Goal: Communication & Community: Answer question/provide support

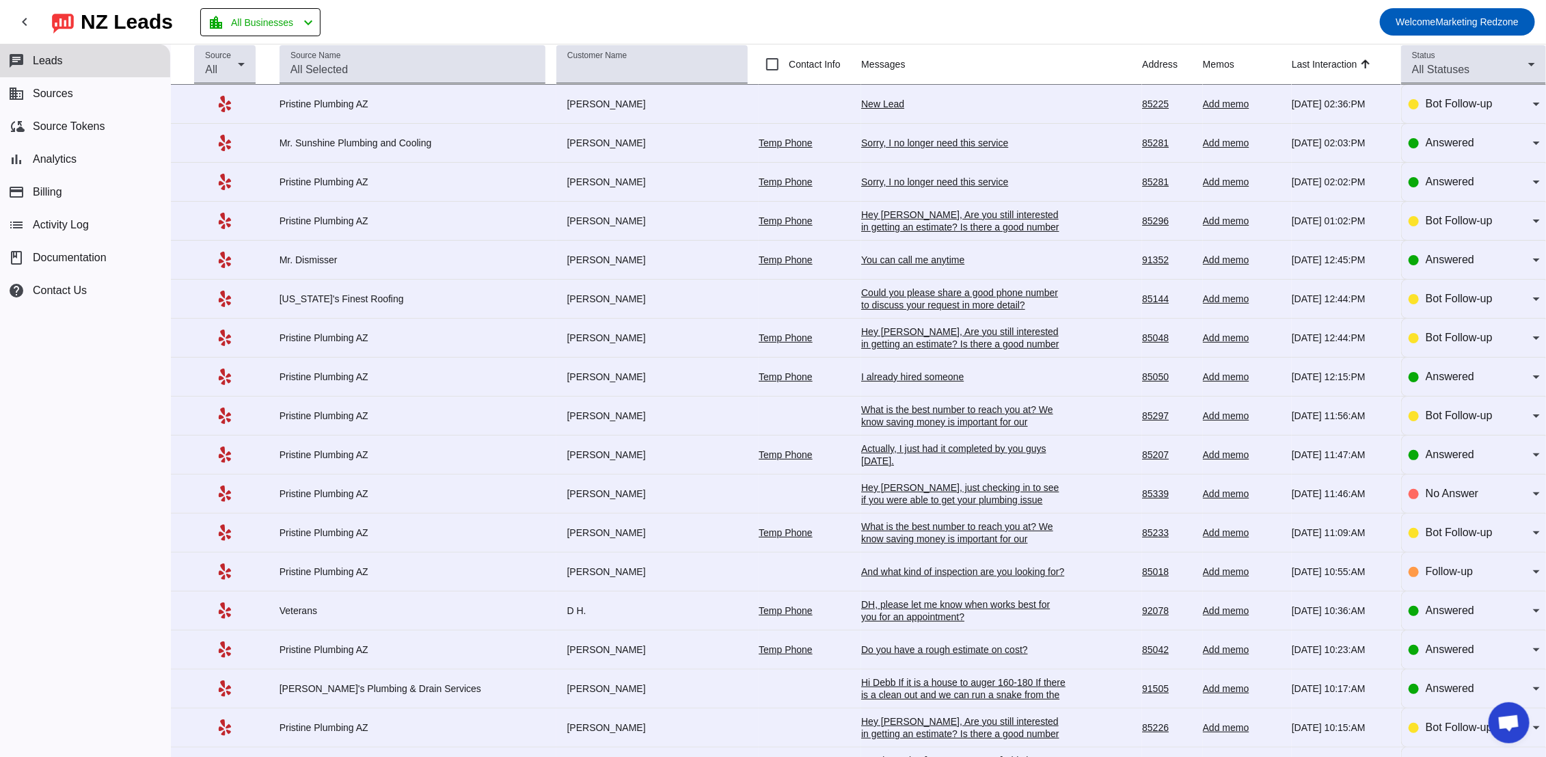
click at [861, 469] on td "Actually, I just had it completed by you guys [DATE]. [DATE] 11:47:AM" at bounding box center [1001, 454] width 281 height 39
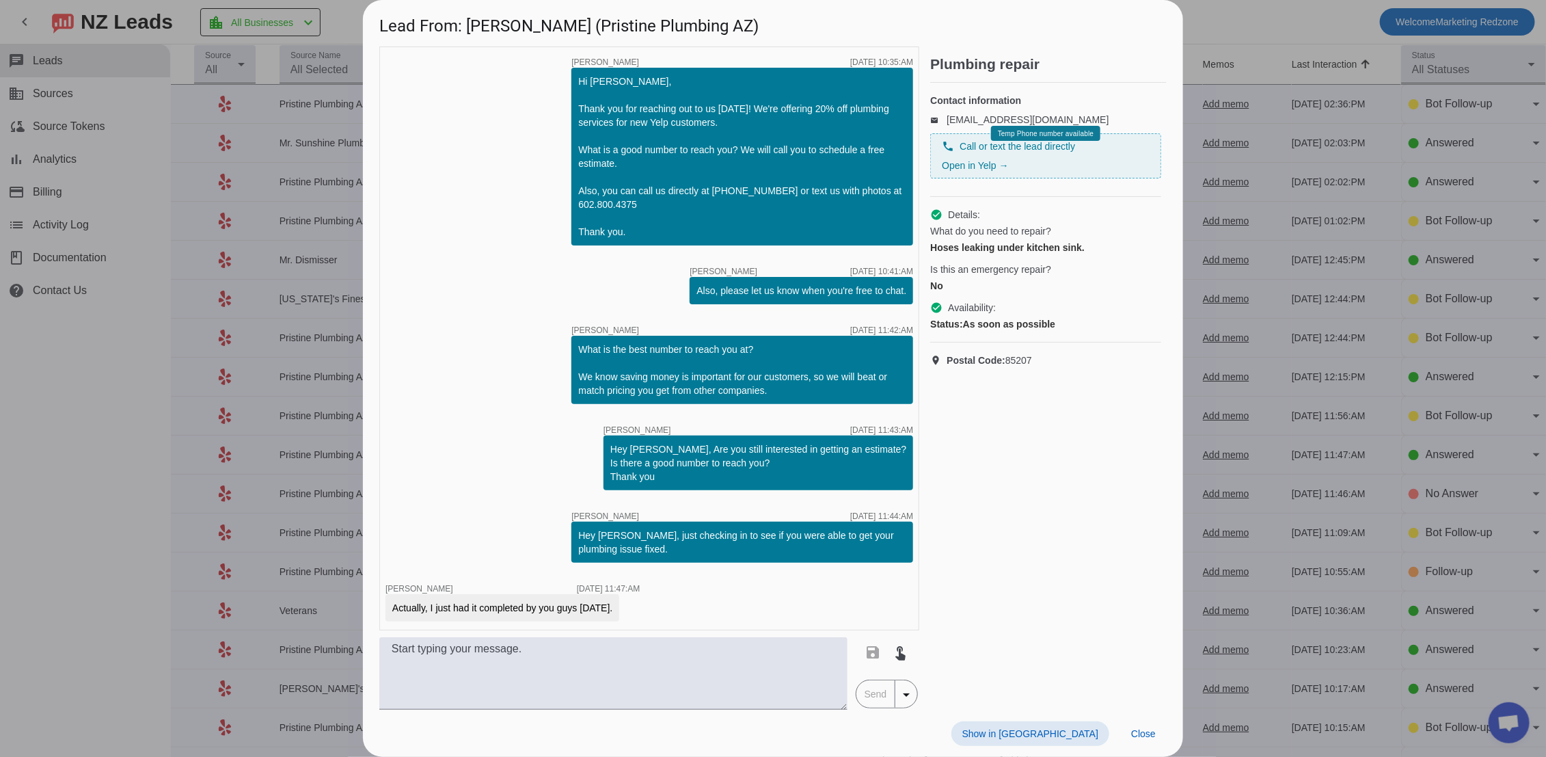
scroll to position [3, 0]
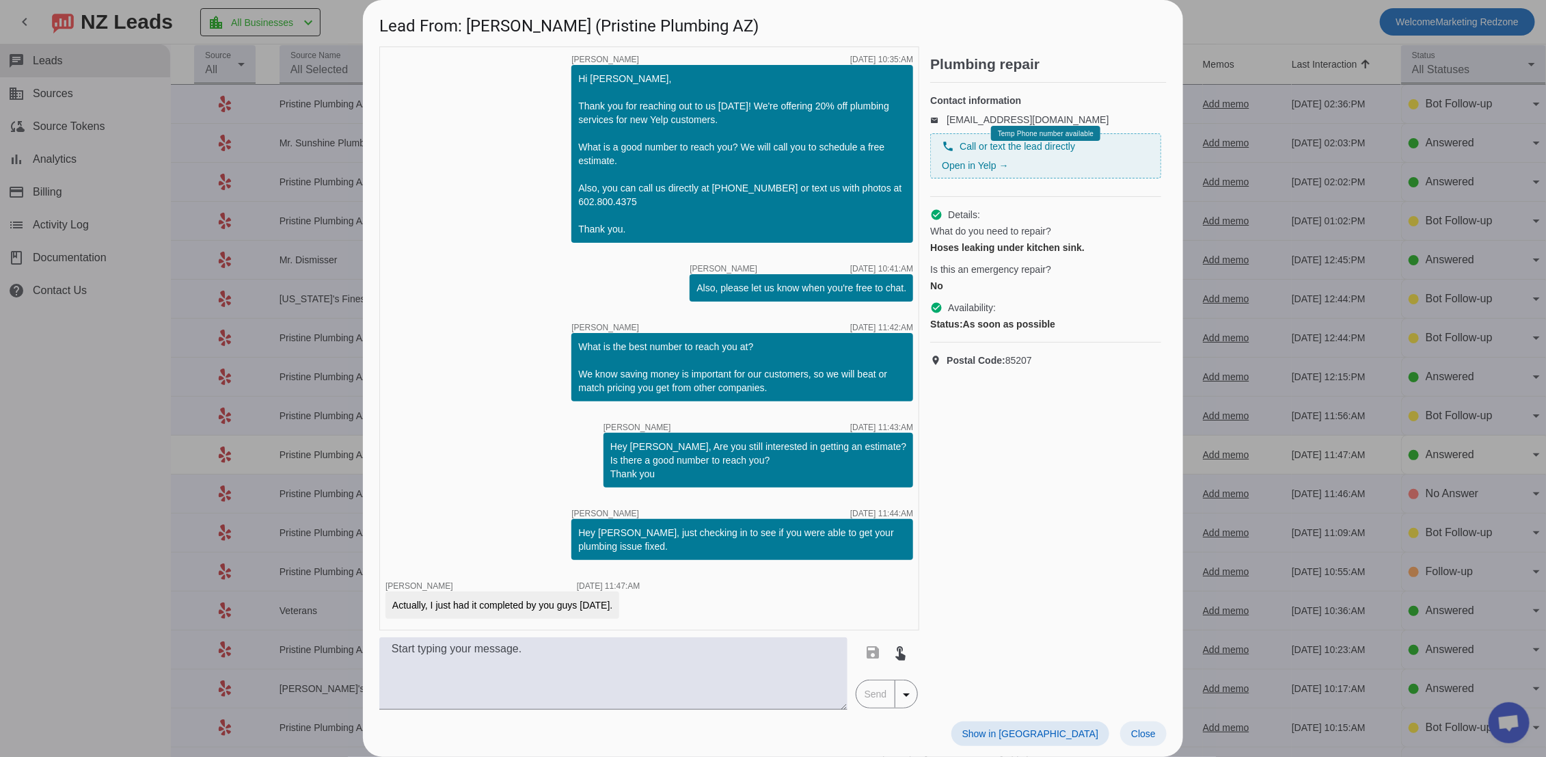
click at [1131, 729] on span "Close" at bounding box center [1143, 733] width 25 height 11
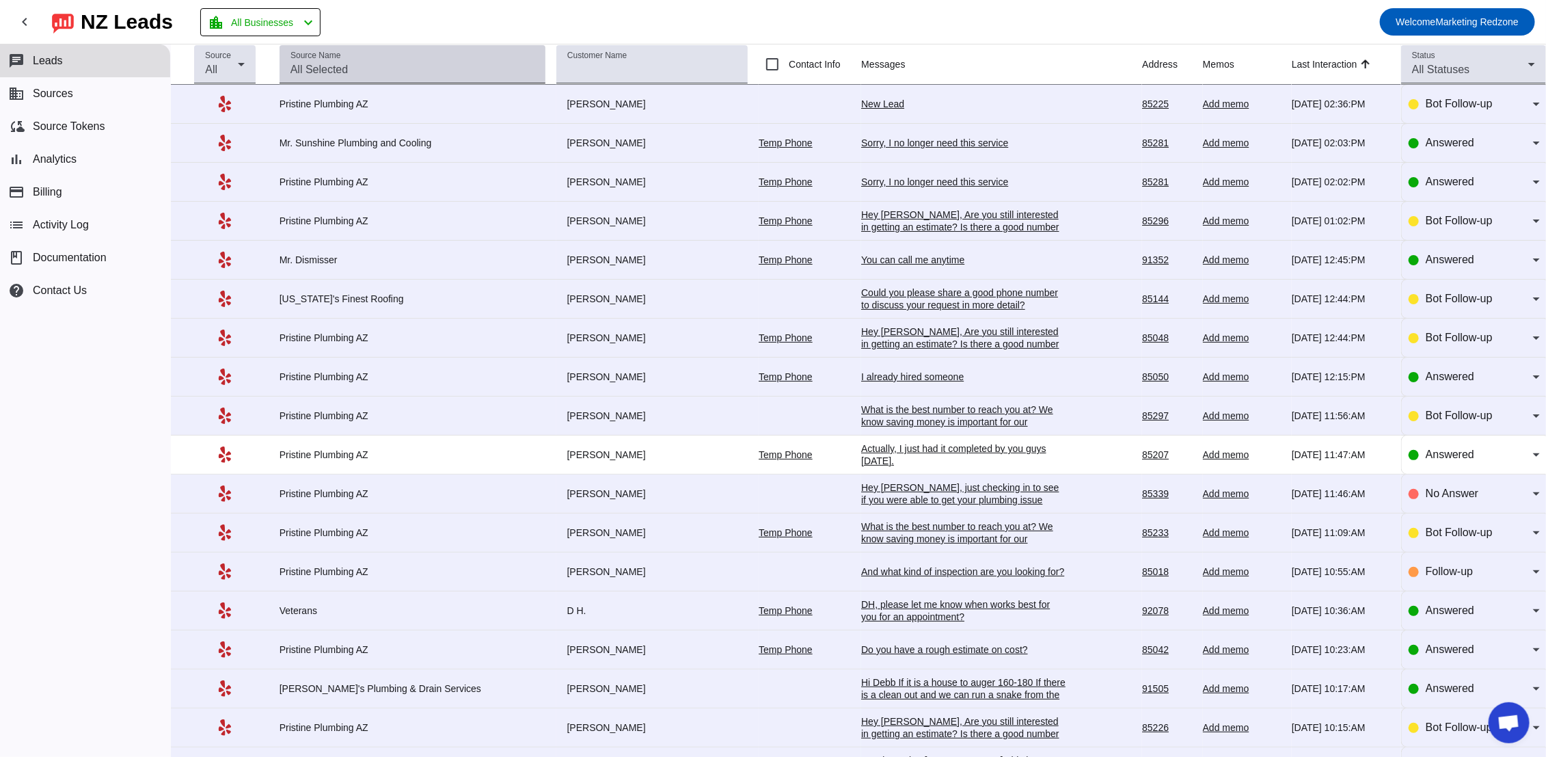
click at [340, 59] on mat-label "Source Name" at bounding box center [315, 55] width 50 height 9
click at [340, 62] on input "Source Name" at bounding box center [412, 70] width 244 height 16
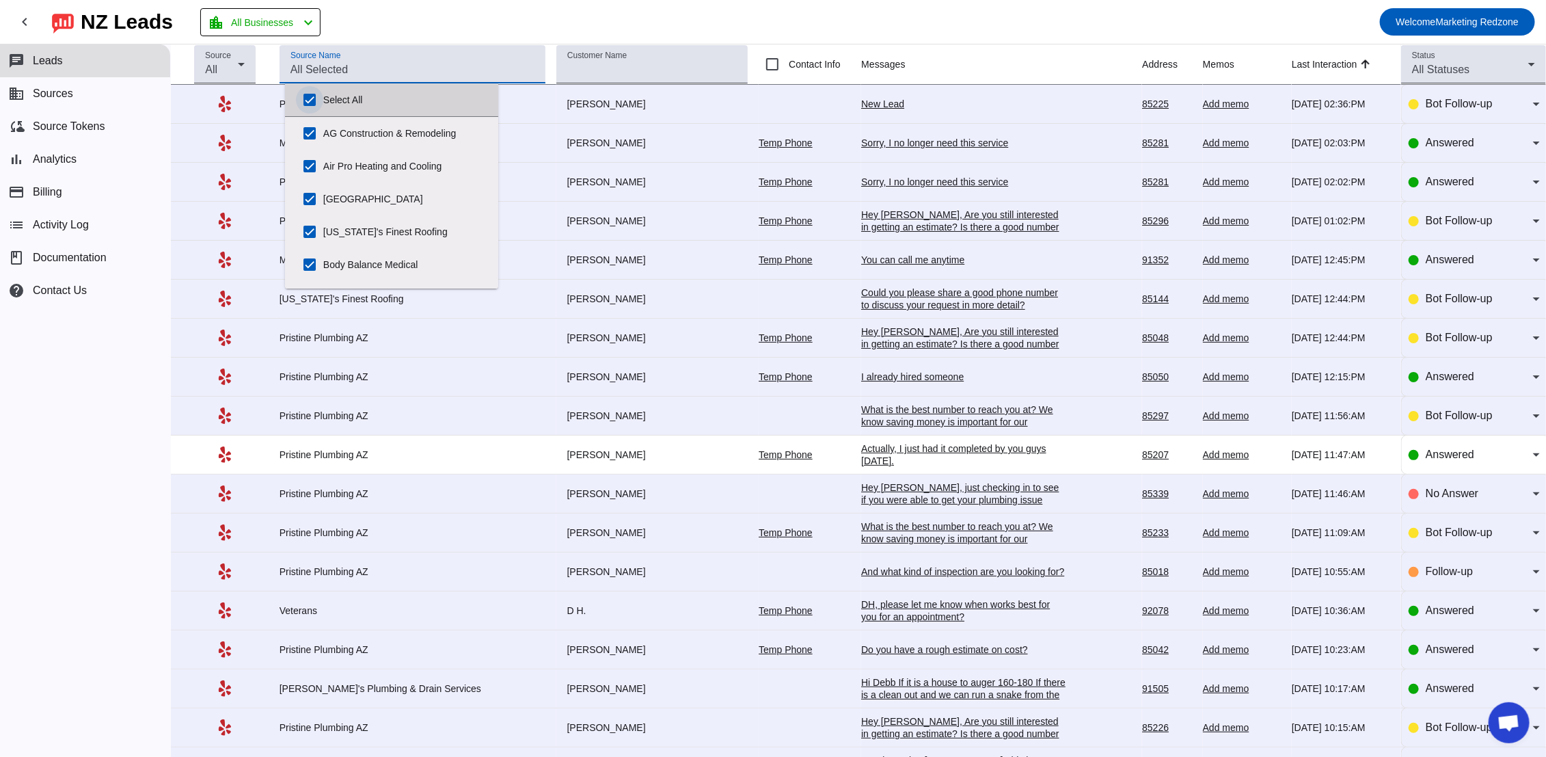
click at [310, 103] on input "Select All" at bounding box center [309, 99] width 27 height 27
checkbox input "false"
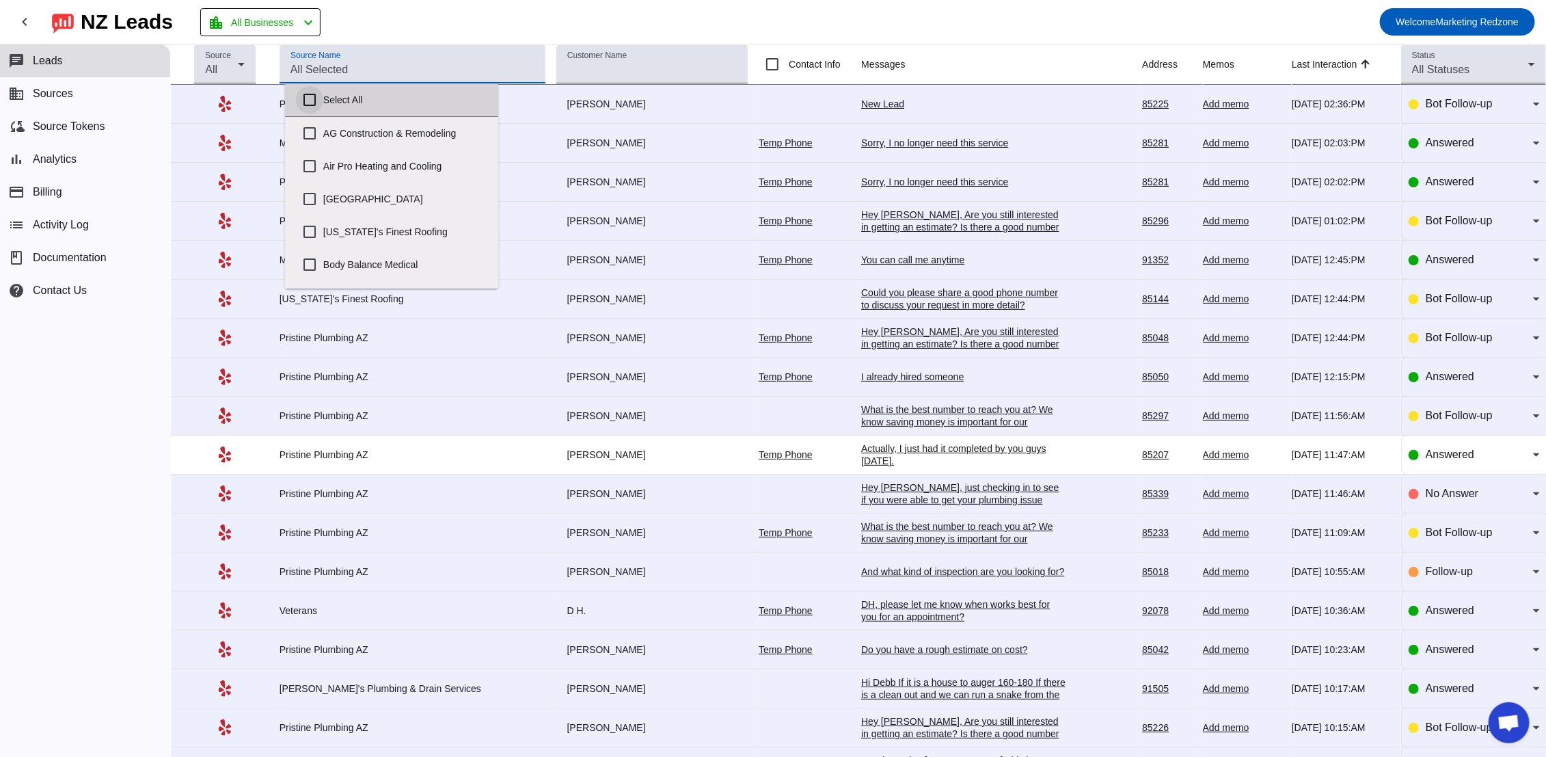
checkbox input "false"
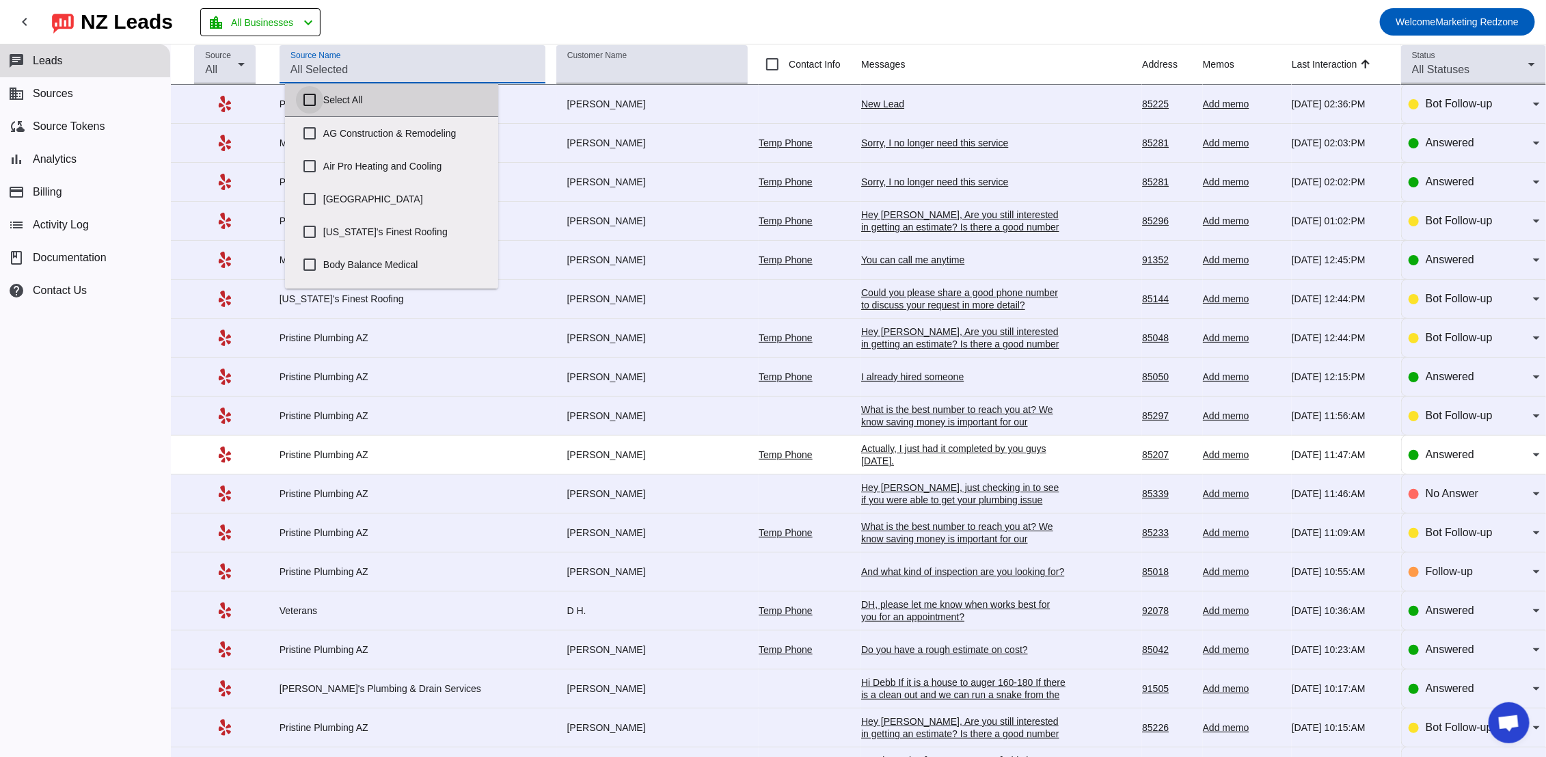
checkbox input "false"
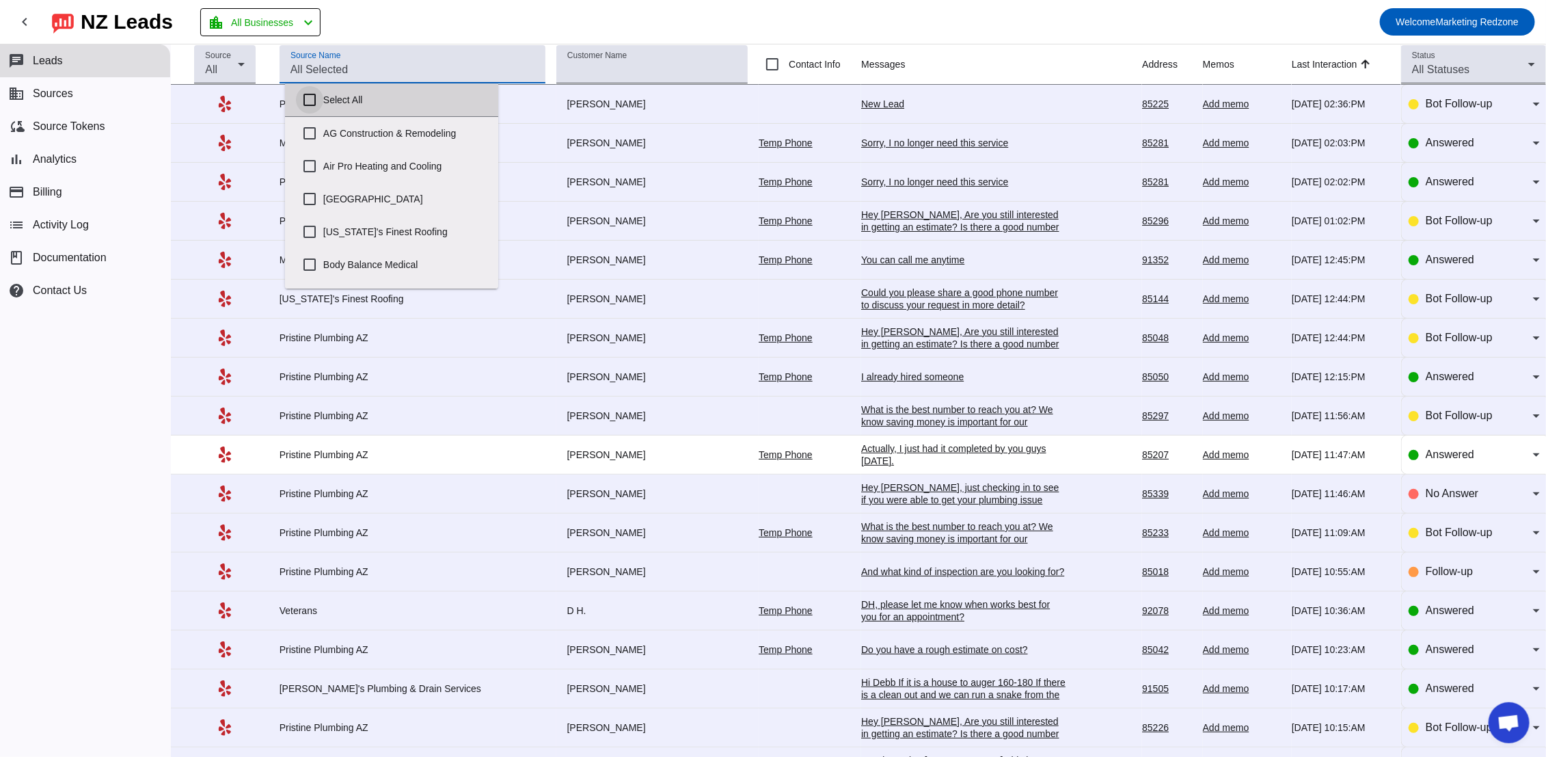
checkbox input "false"
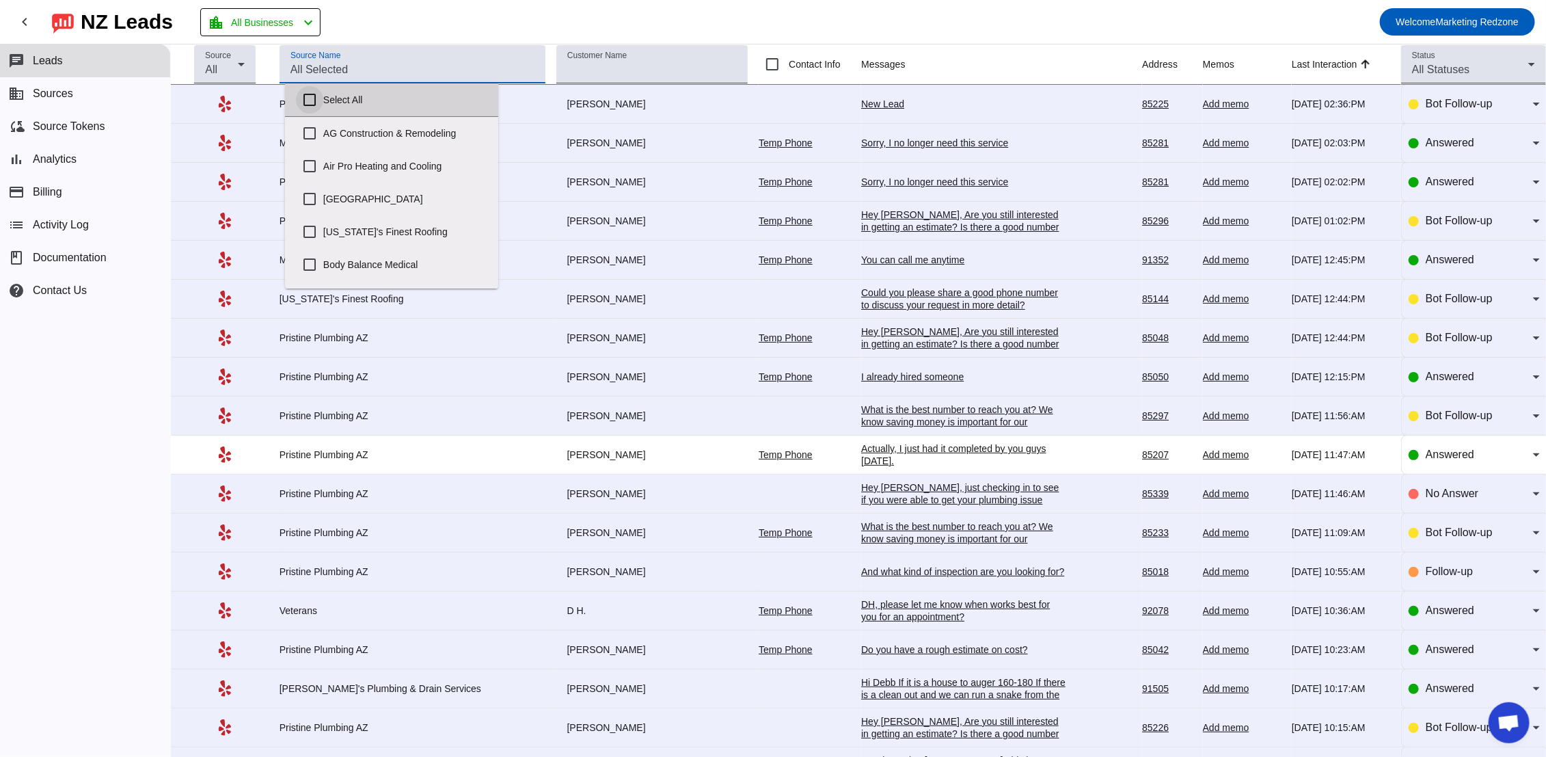
checkbox input "false"
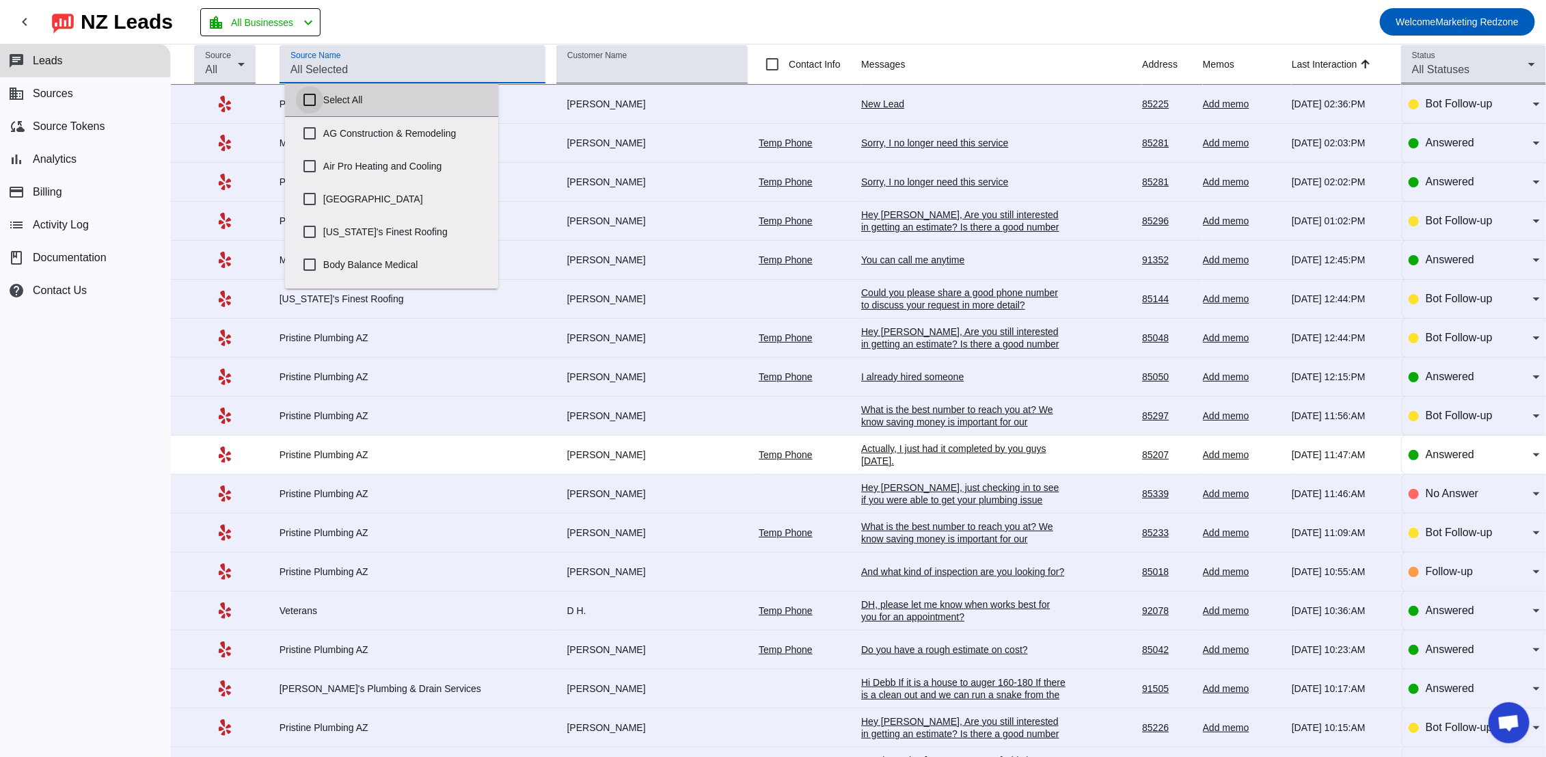
checkbox input "false"
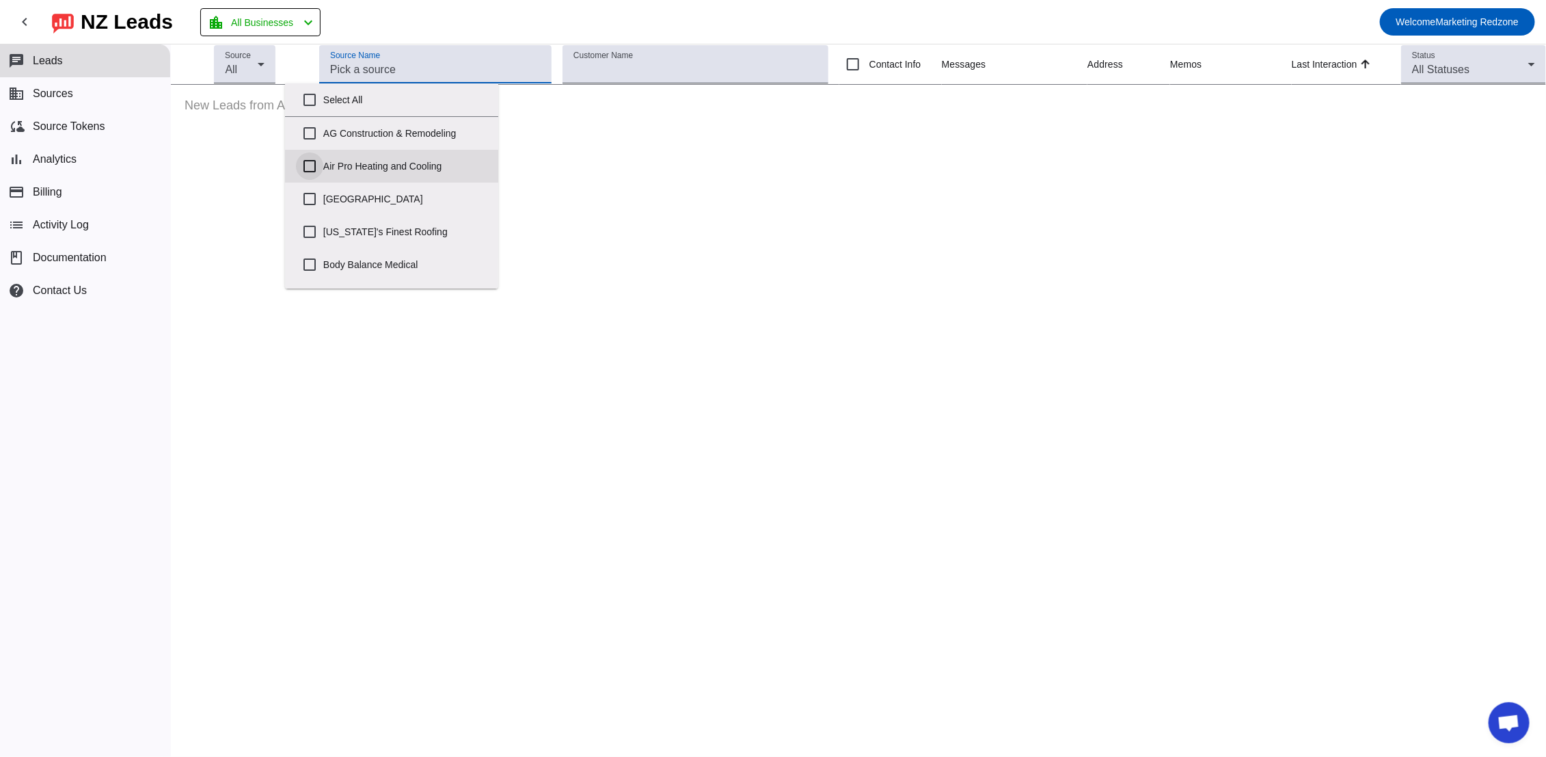
click at [309, 166] on input "Air Pro Heating and Cooling" at bounding box center [309, 165] width 27 height 27
checkbox input "true"
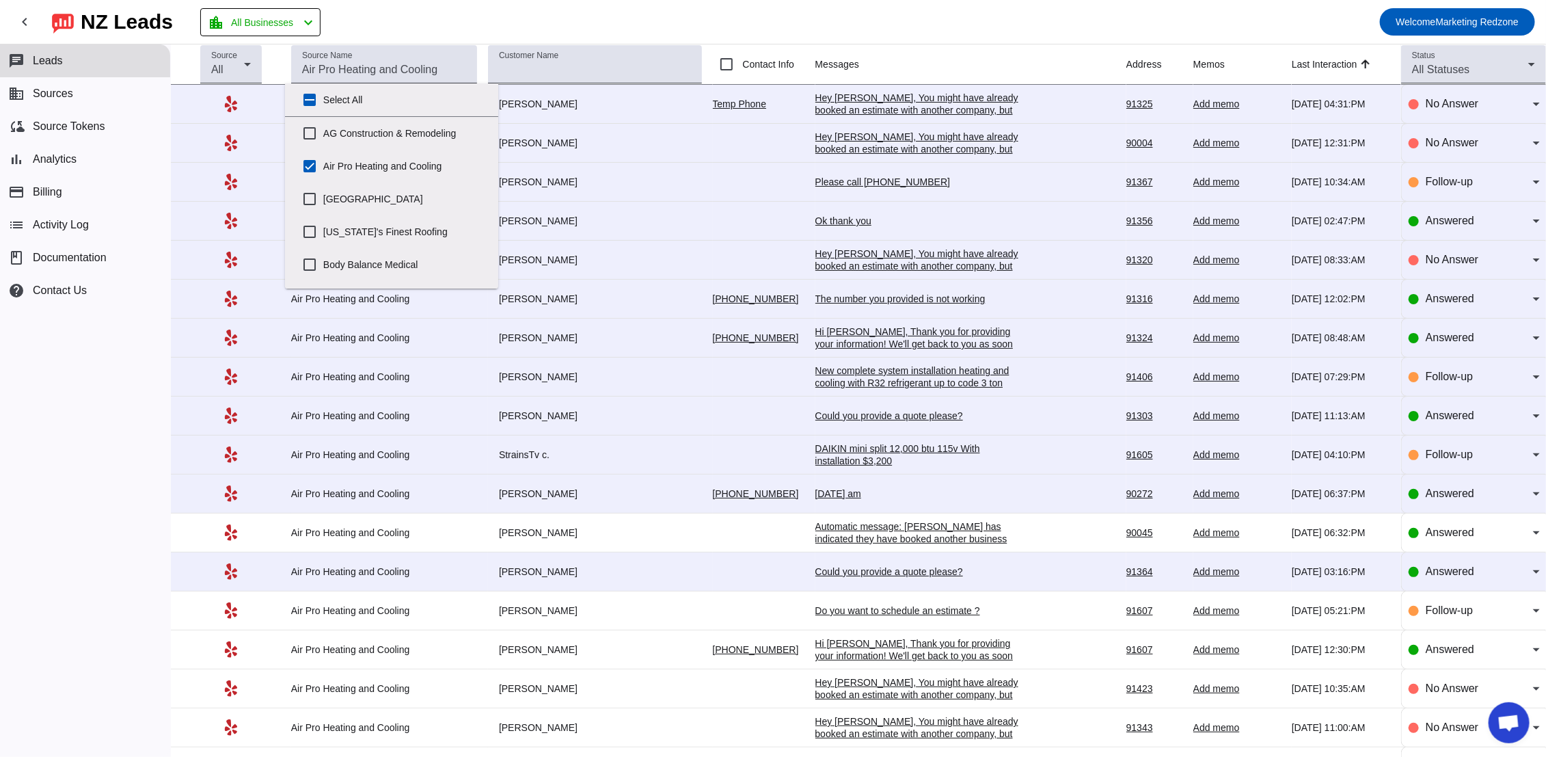
click at [713, 223] on td at bounding box center [764, 221] width 103 height 39
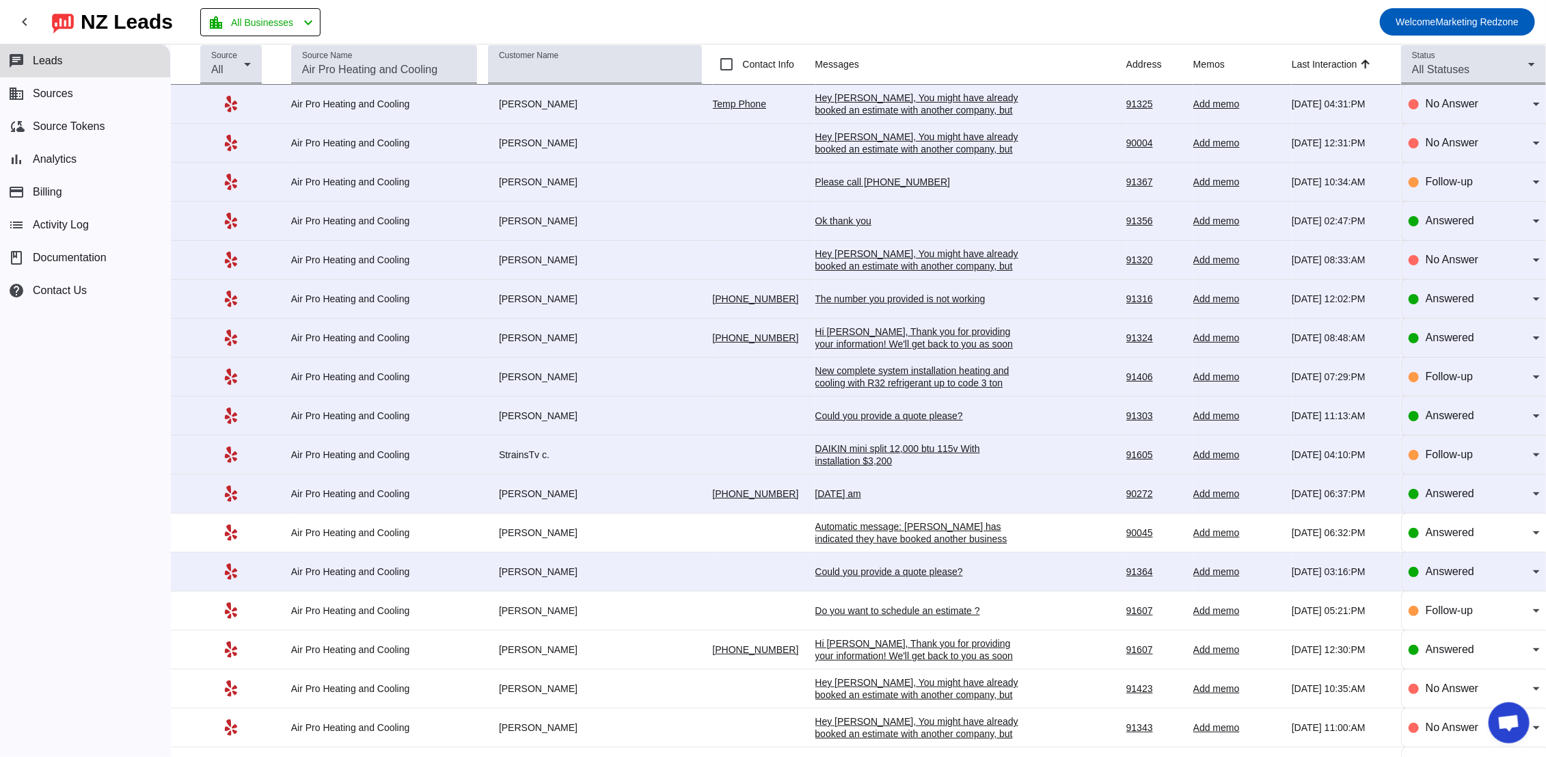
click at [843, 225] on div "Ok thank you" at bounding box center [917, 221] width 205 height 12
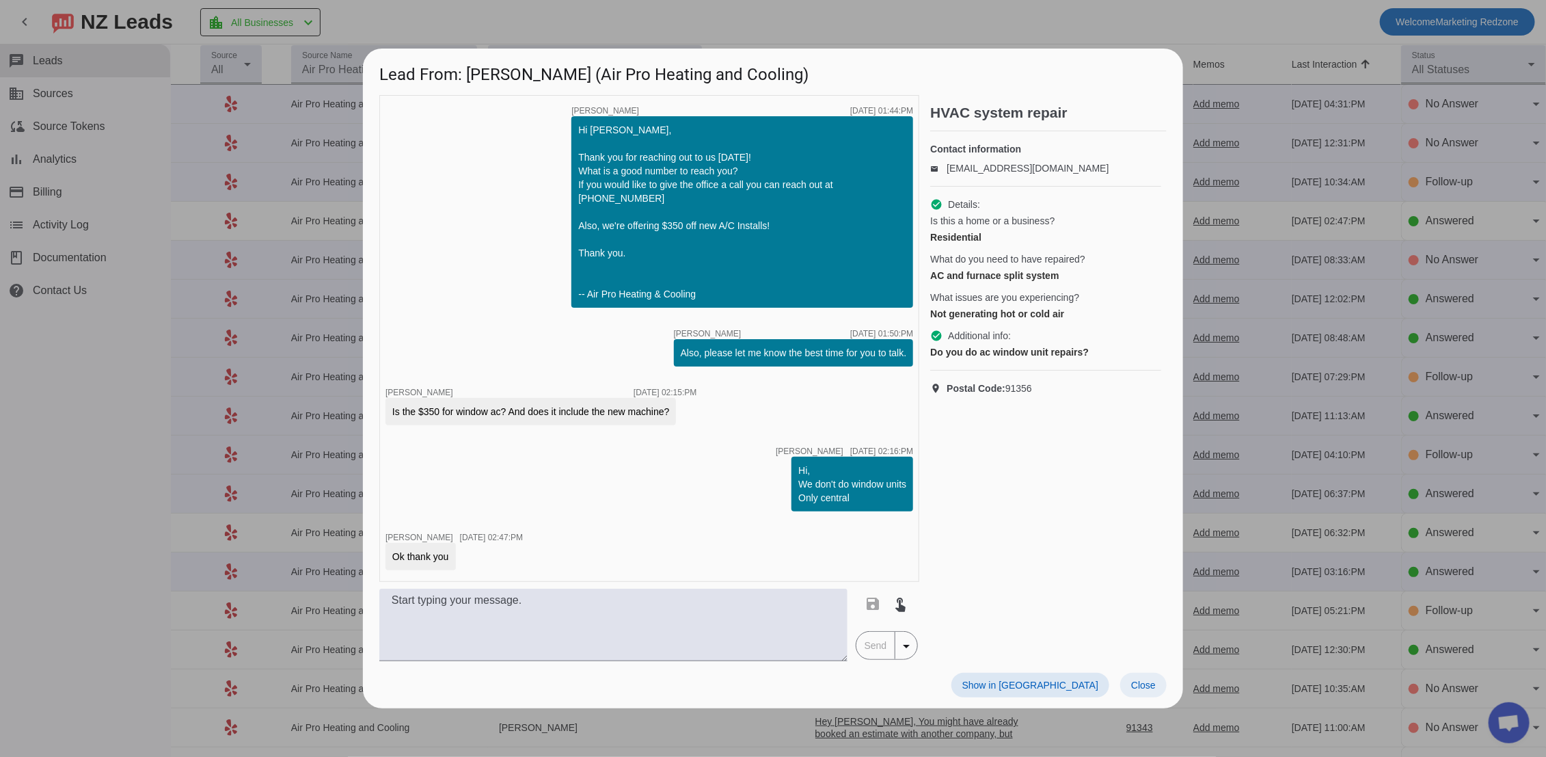
click at [1136, 679] on span "Close" at bounding box center [1143, 684] width 25 height 11
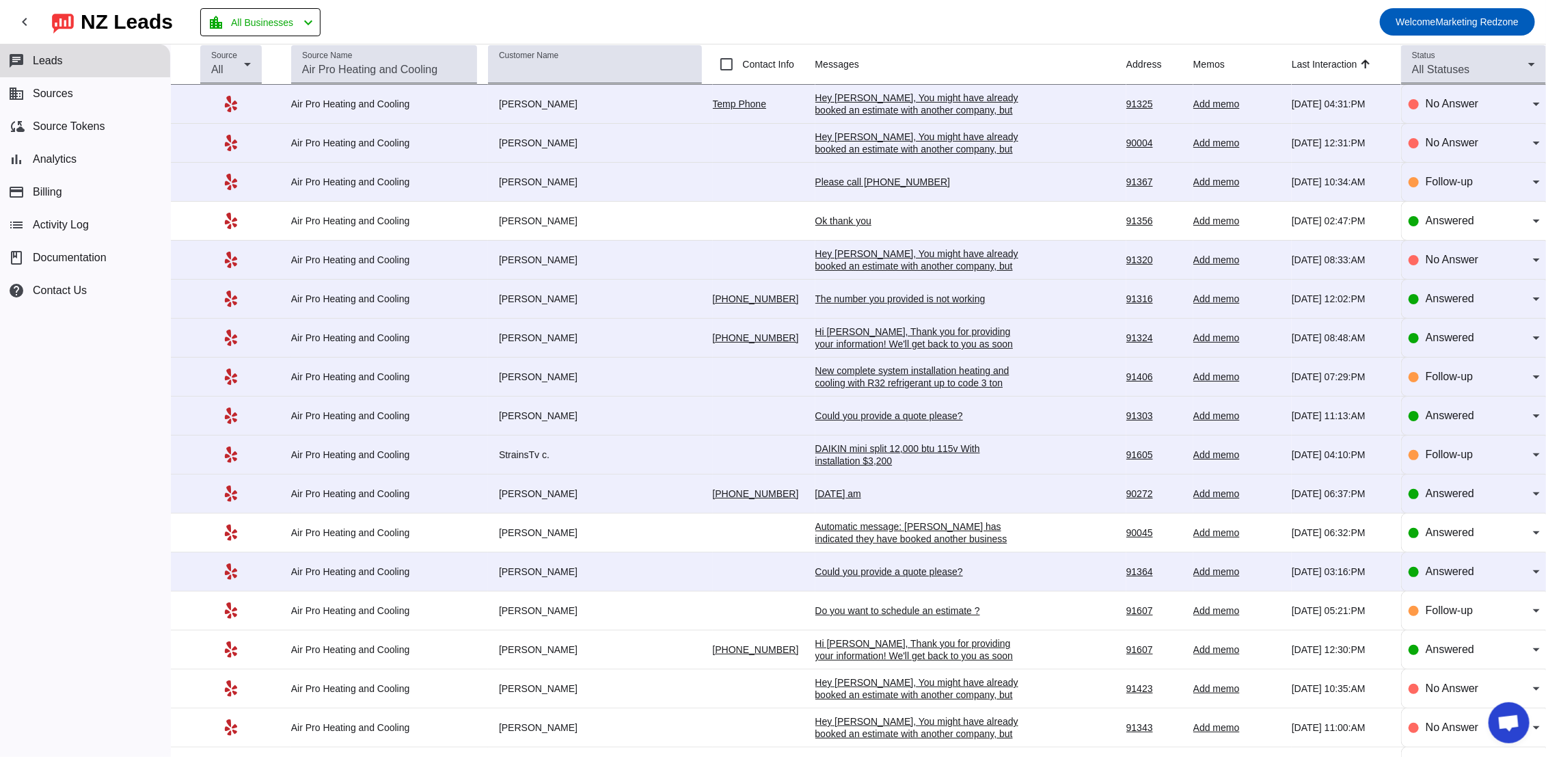
click at [857, 301] on div "The number you provided is not working" at bounding box center [917, 298] width 205 height 12
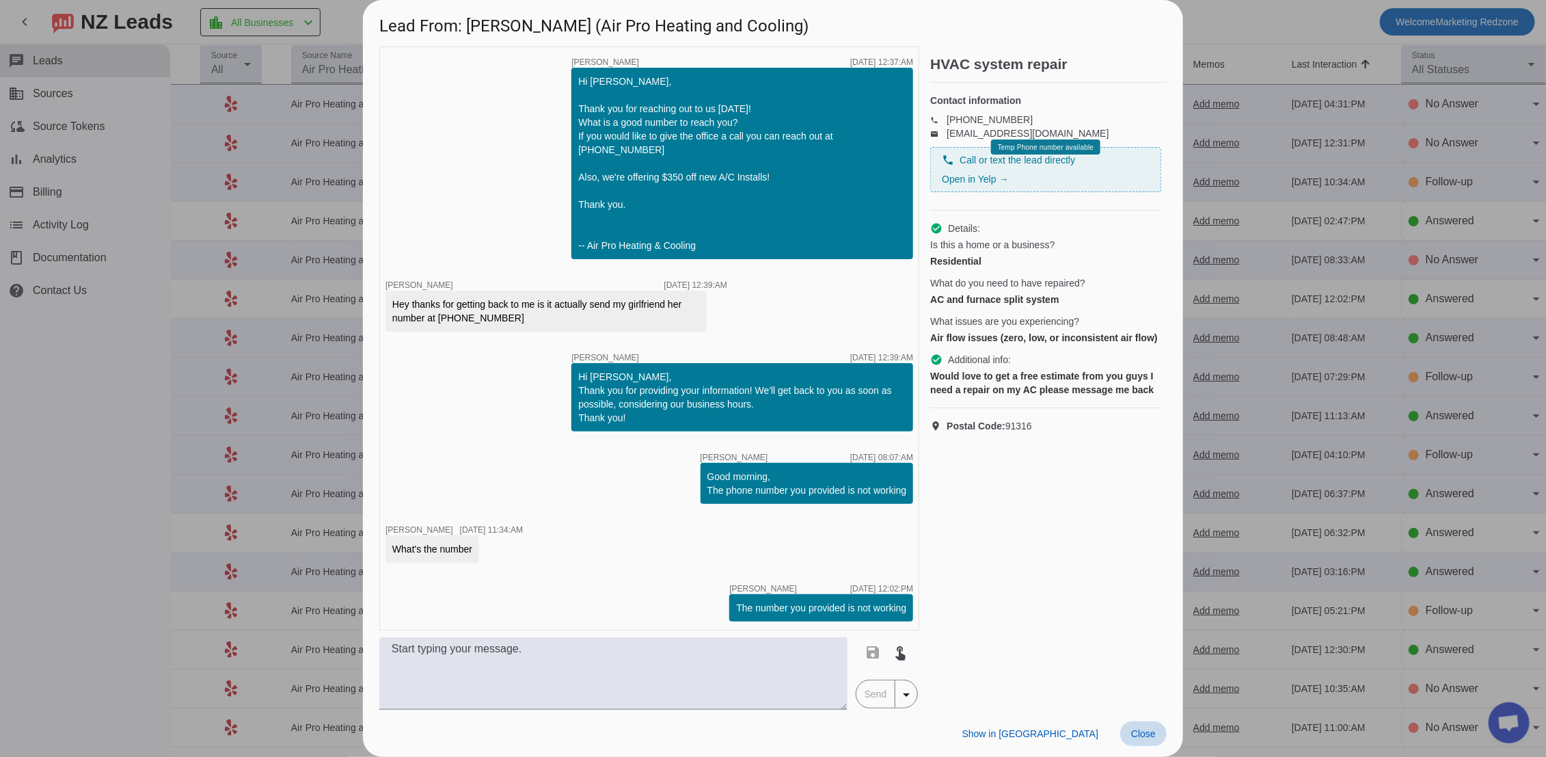
click at [1158, 724] on span at bounding box center [1143, 733] width 46 height 25
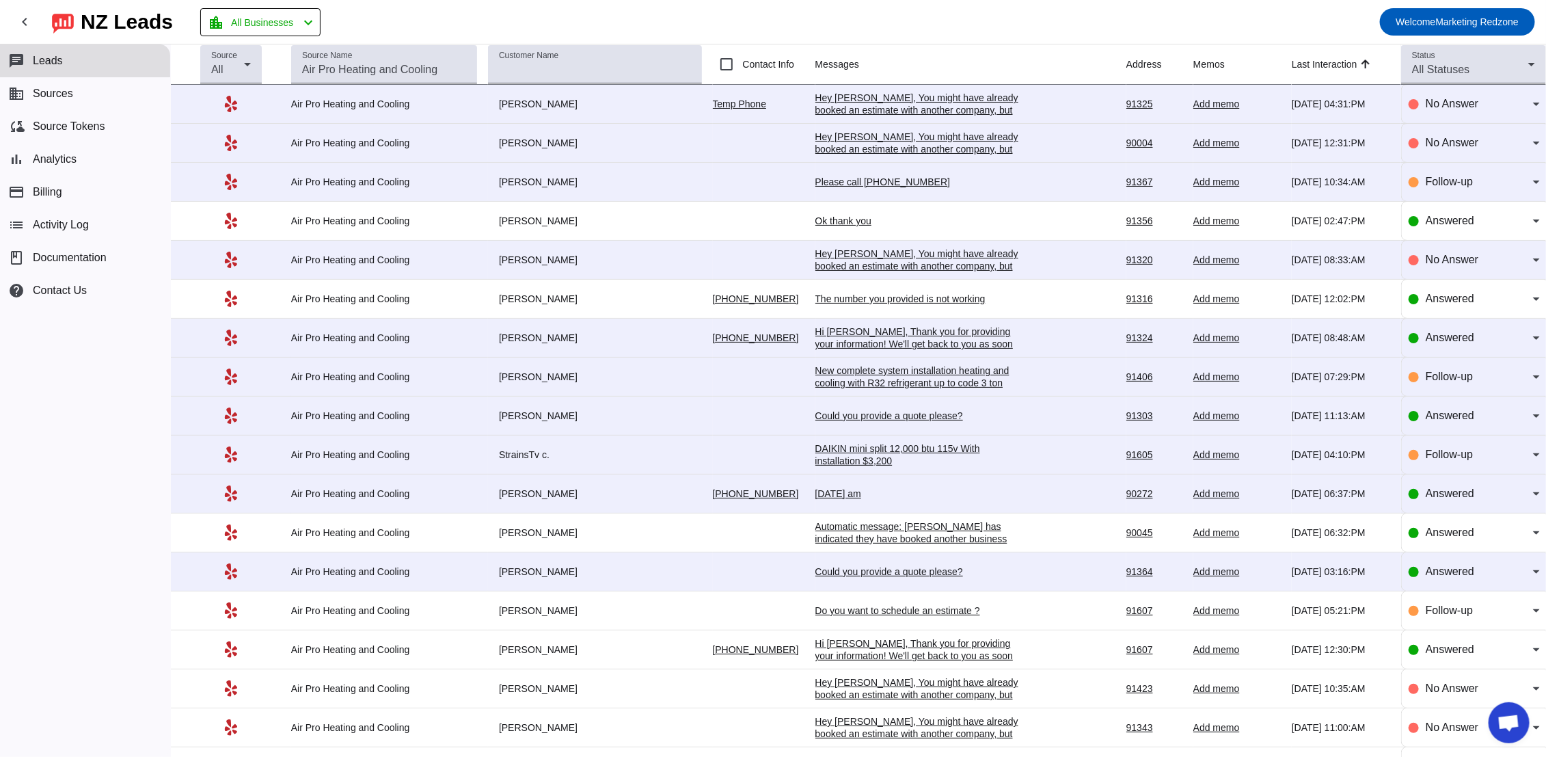
click at [863, 346] on div "Hi [PERSON_NAME], Thank you for providing your information! We'll get back to y…" at bounding box center [917, 343] width 205 height 37
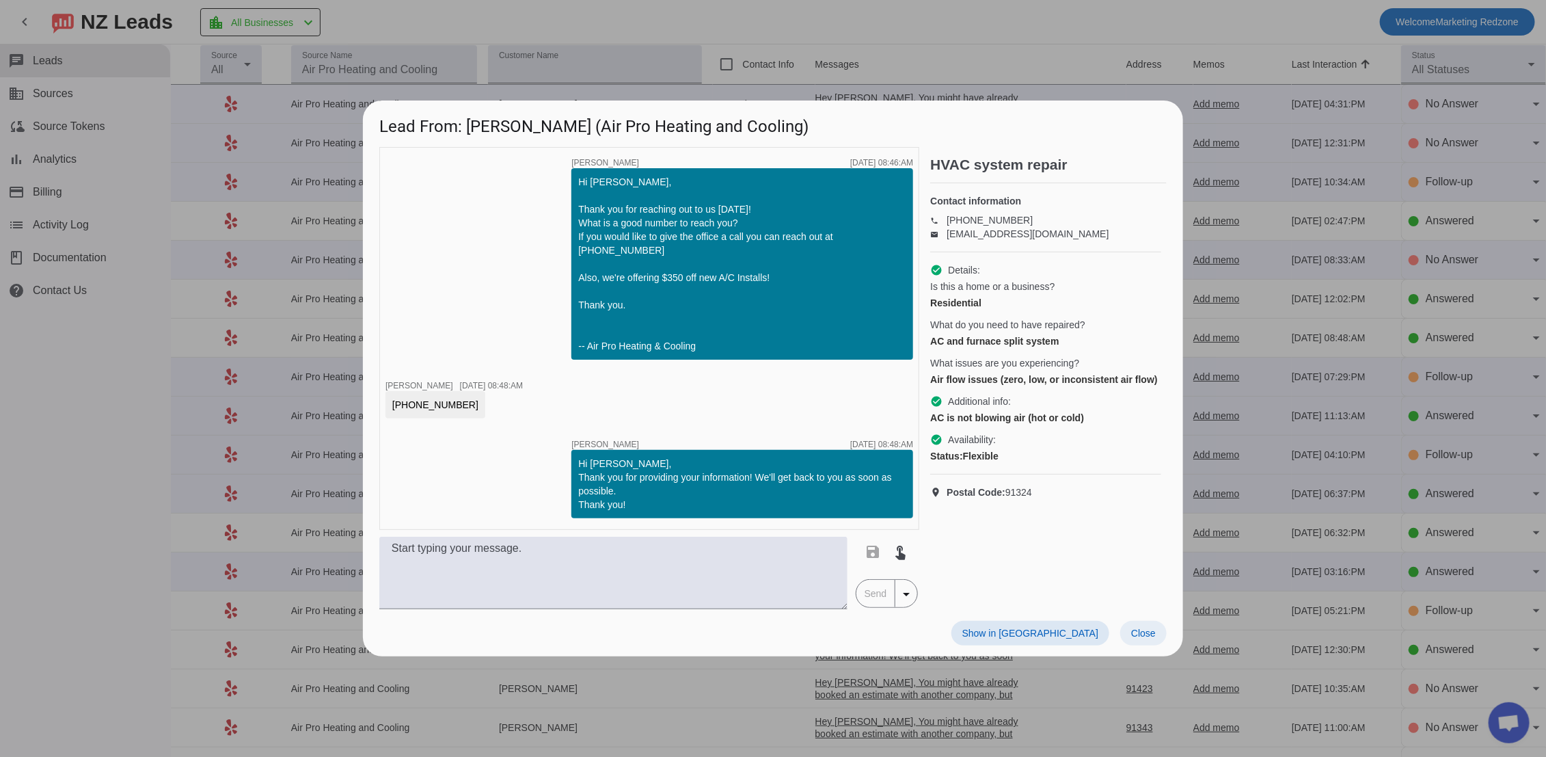
click at [1145, 634] on span at bounding box center [1143, 633] width 46 height 25
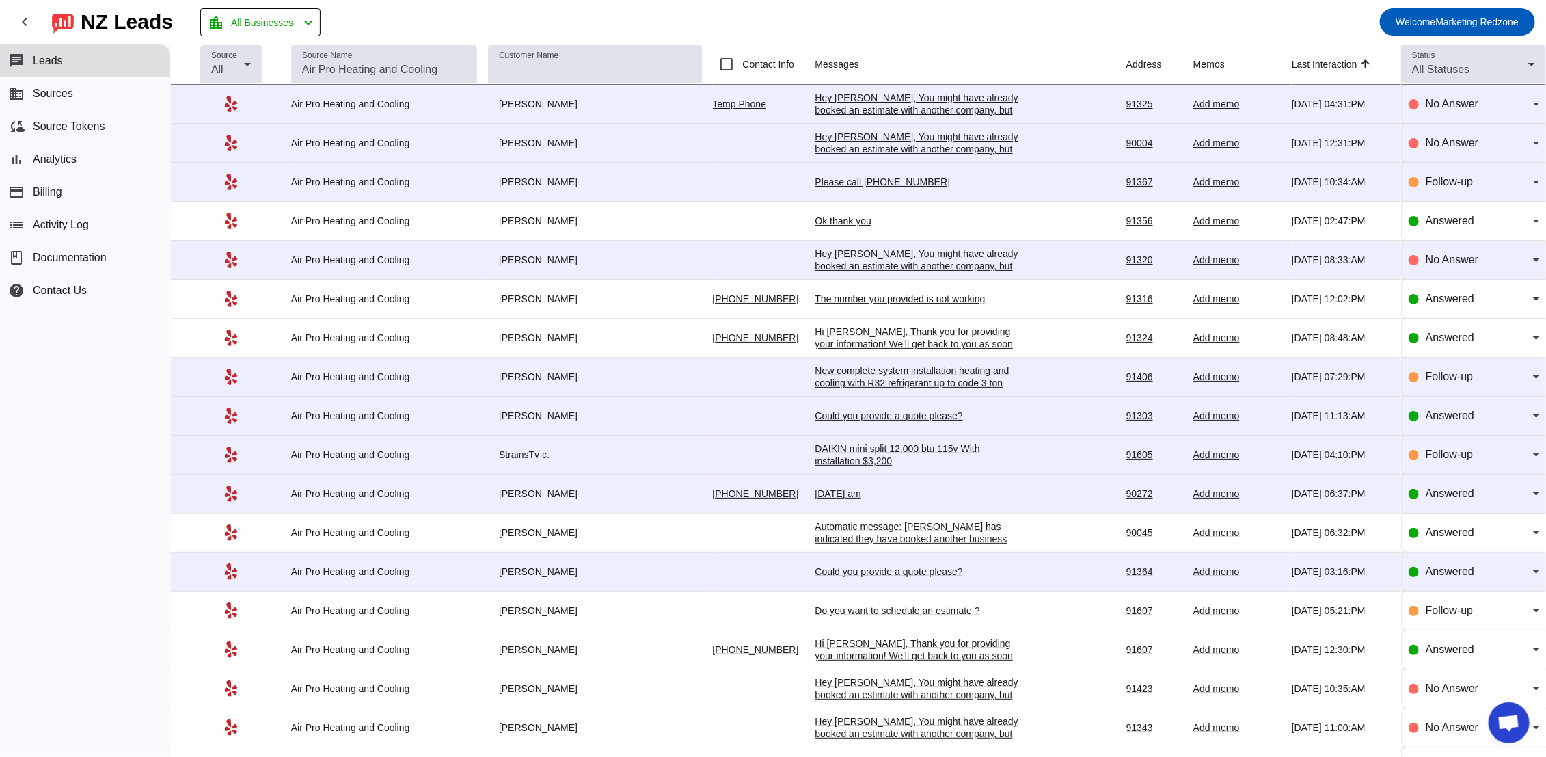
click at [870, 332] on div "Hi [PERSON_NAME], Thank you for providing your information! We'll get back to y…" at bounding box center [917, 343] width 205 height 37
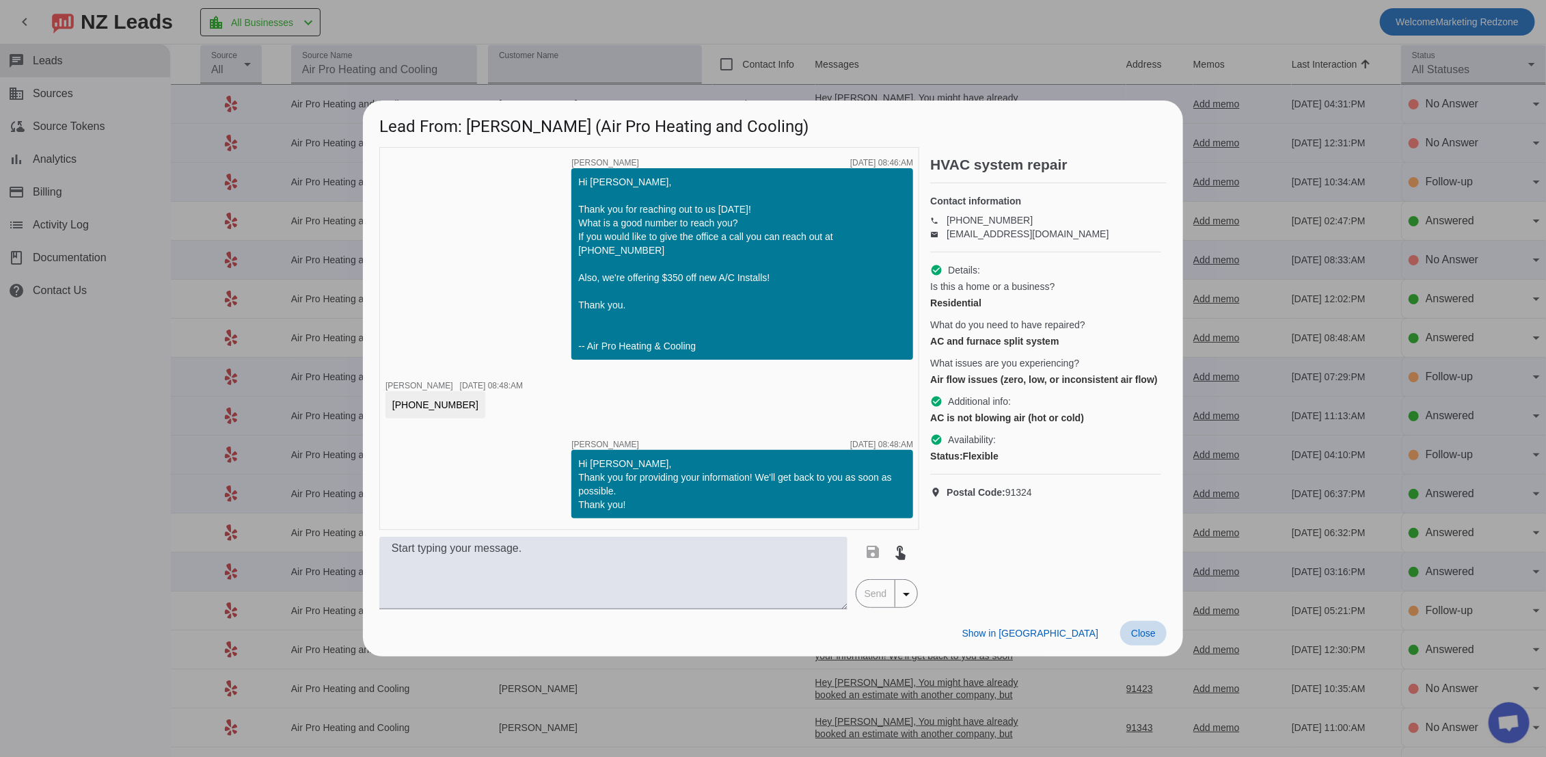
click at [1141, 627] on span "Close" at bounding box center [1143, 632] width 25 height 11
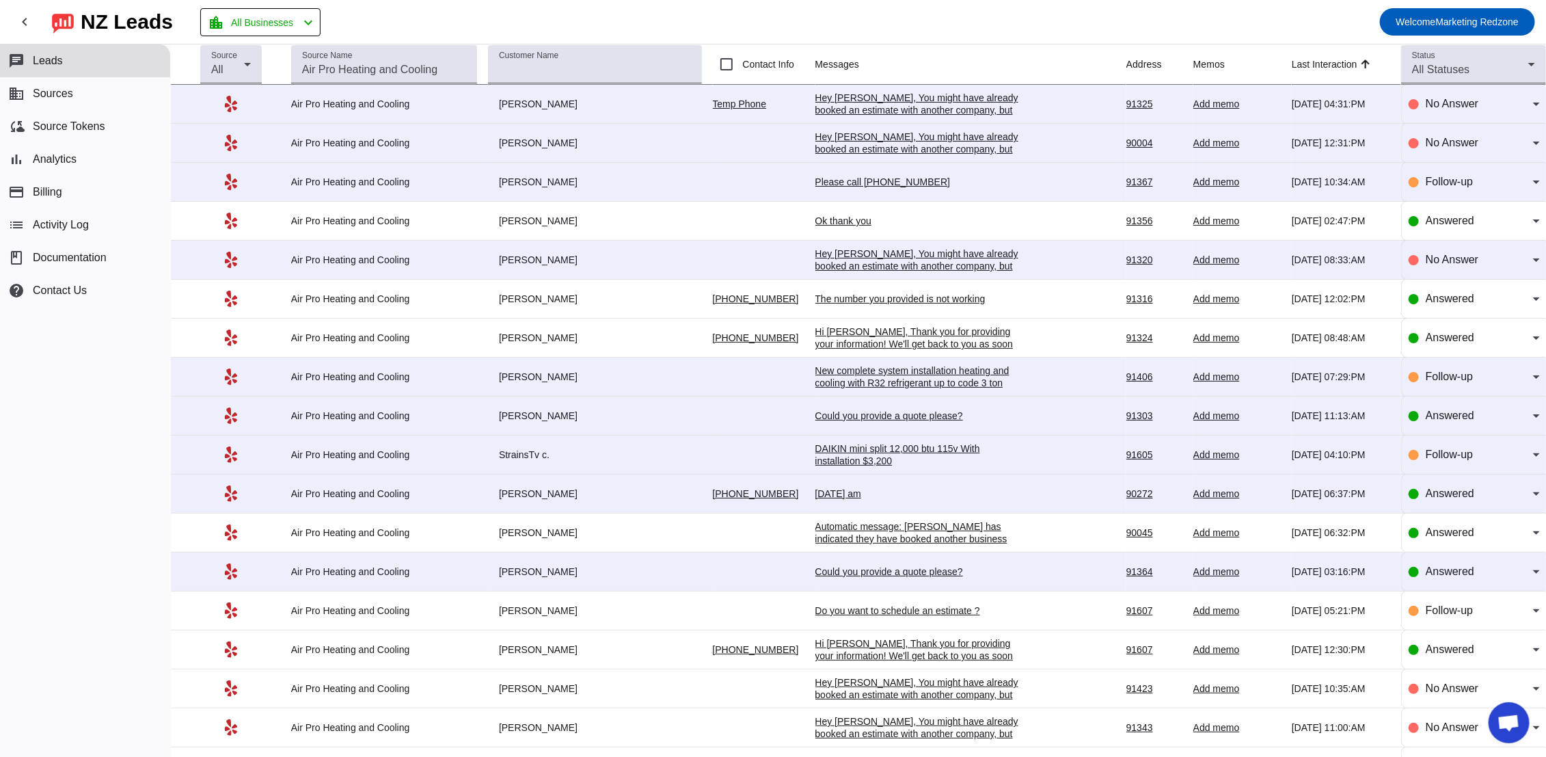
click at [882, 412] on div "Could you provide a quote please?" at bounding box center [917, 415] width 205 height 12
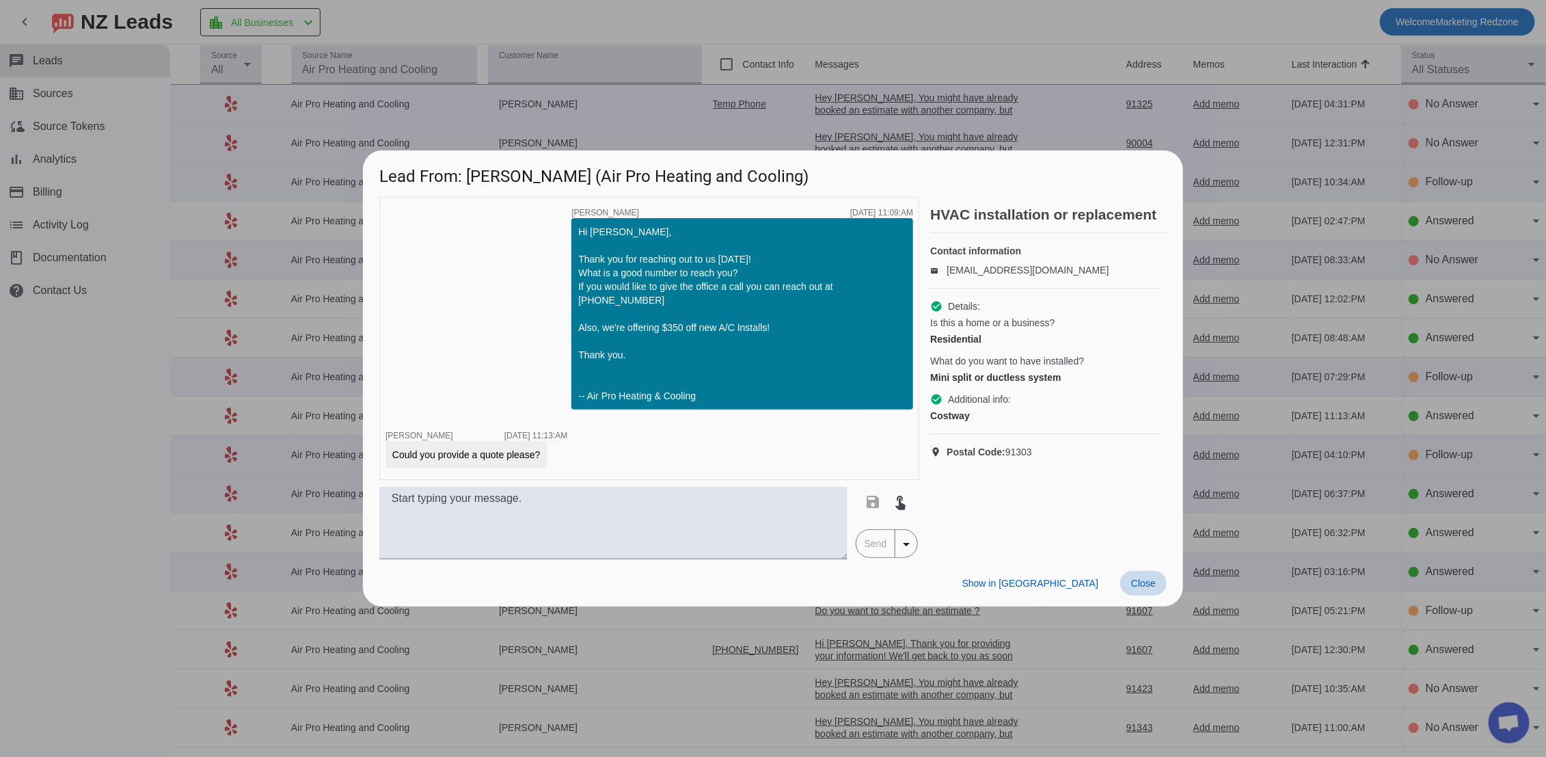
click at [1145, 577] on span "Close" at bounding box center [1143, 582] width 25 height 11
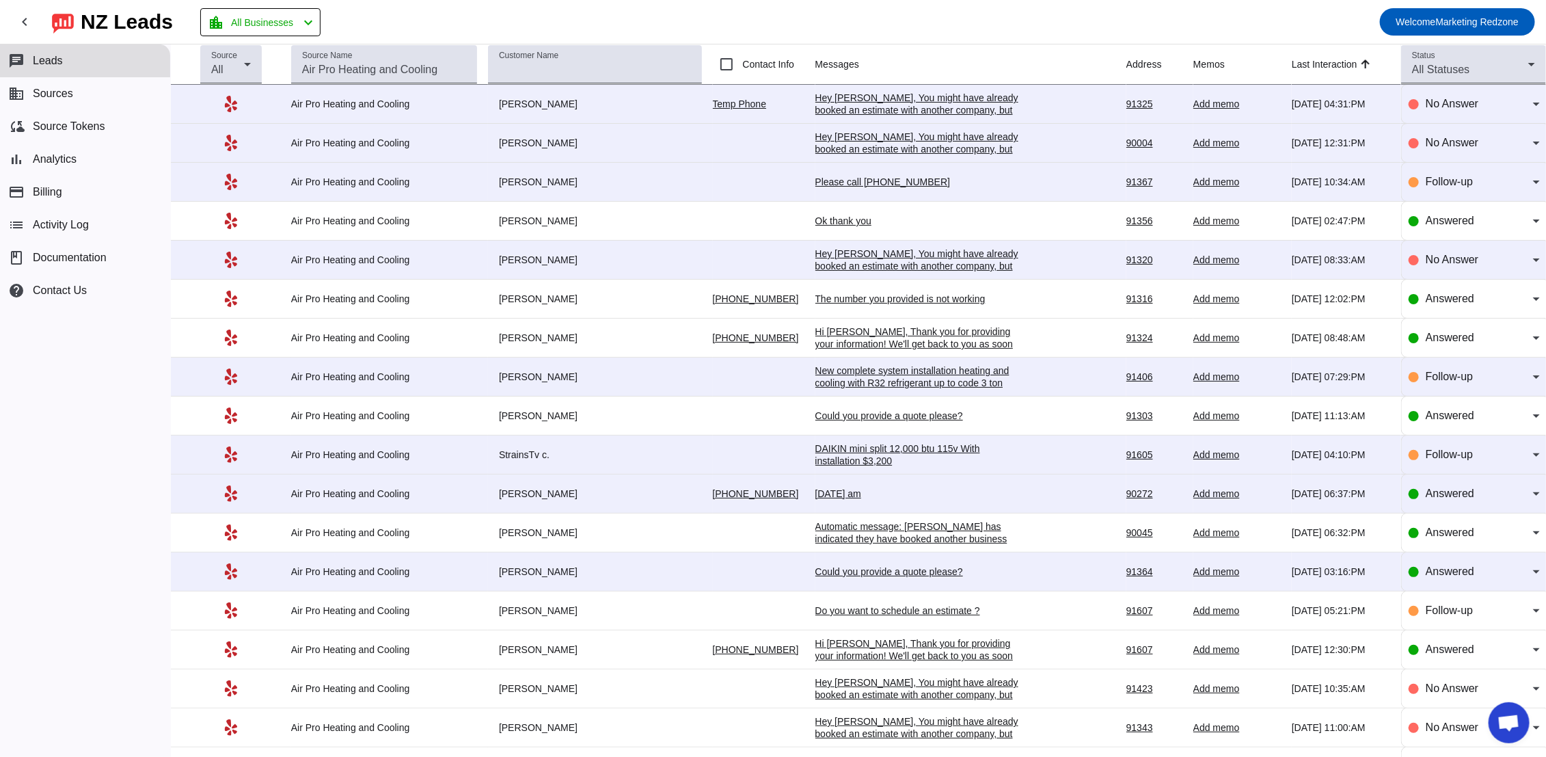
click at [854, 465] on div "DAIKIN mini split 12,000 btu 115v With installation $3,200" at bounding box center [917, 454] width 205 height 25
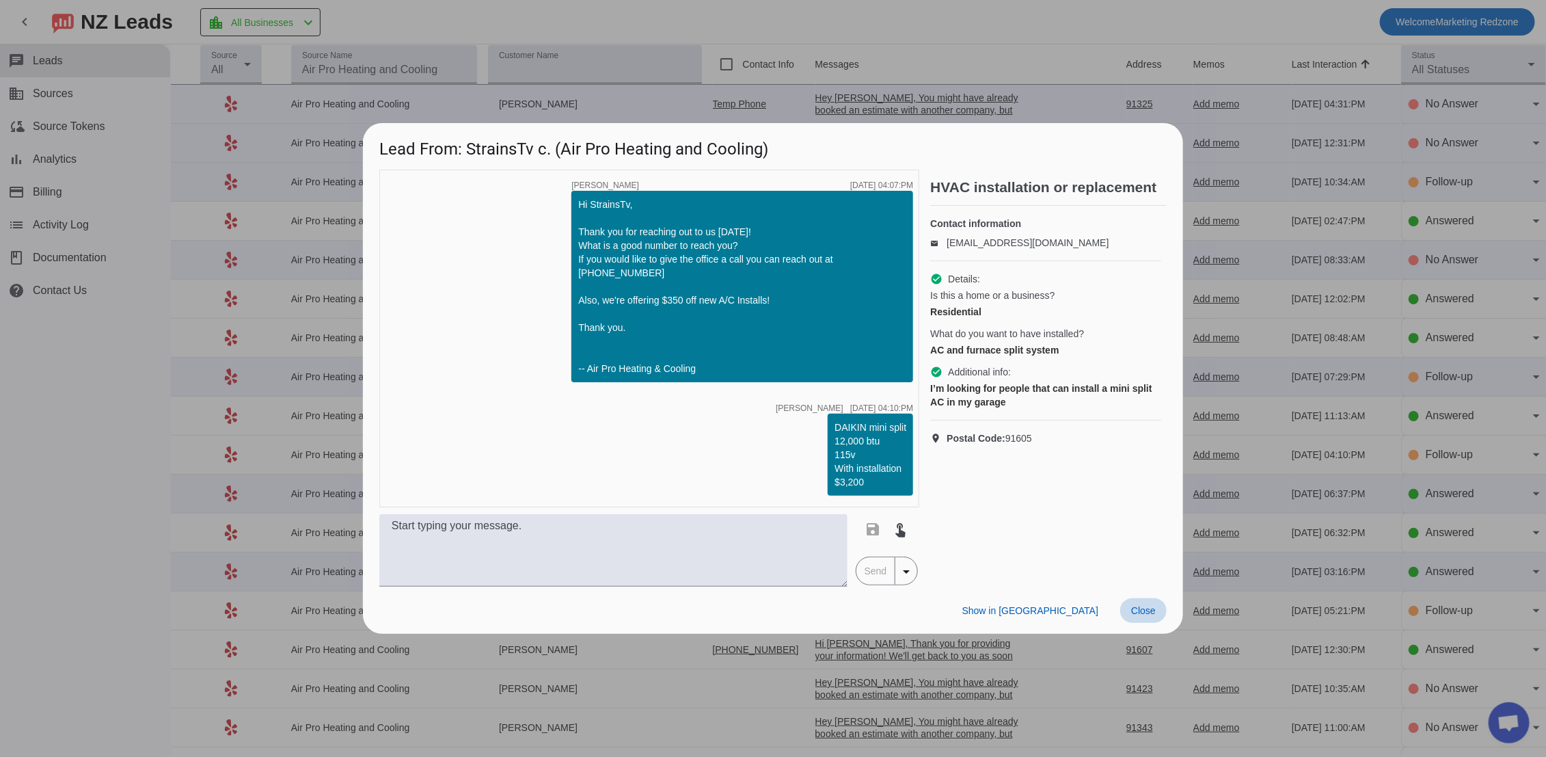
click at [1149, 605] on span "Close" at bounding box center [1143, 610] width 25 height 11
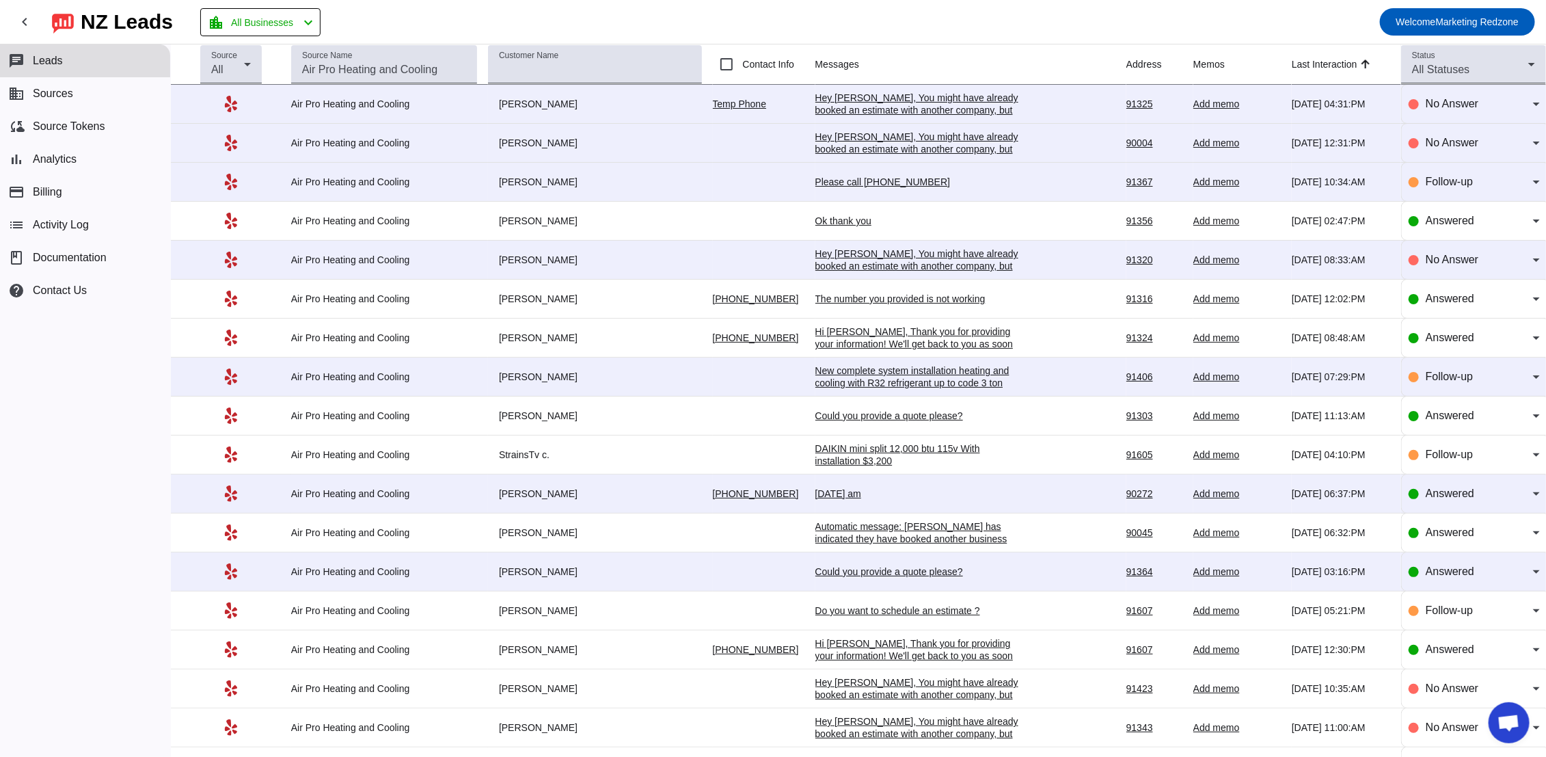
click at [830, 496] on div "[DATE] am" at bounding box center [917, 493] width 205 height 12
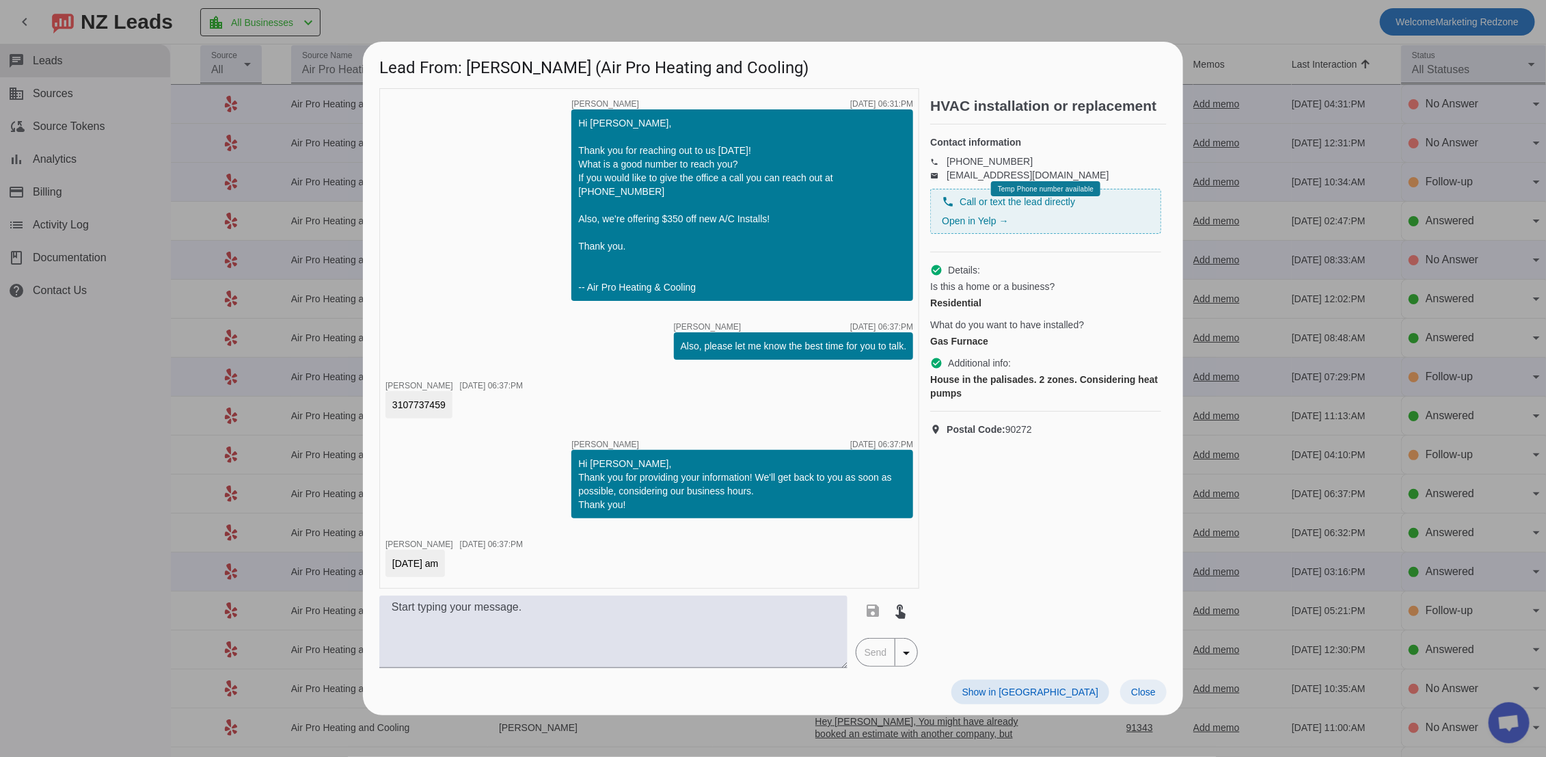
click at [1139, 689] on span "Close" at bounding box center [1143, 691] width 25 height 11
